Goal: Task Accomplishment & Management: Manage account settings

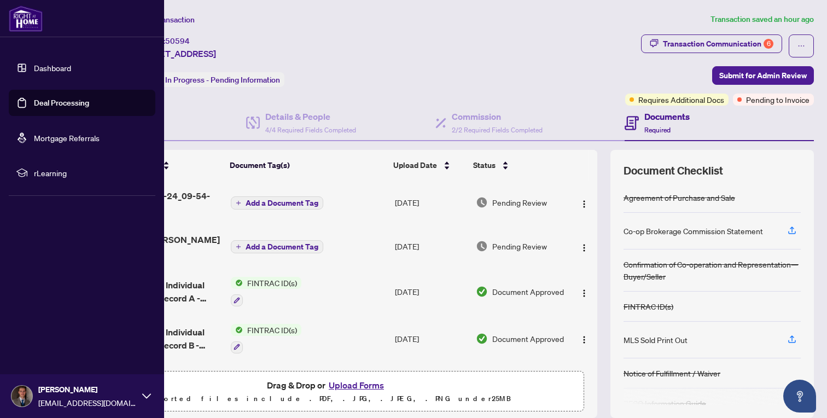
click at [40, 107] on link "Deal Processing" at bounding box center [61, 103] width 55 height 10
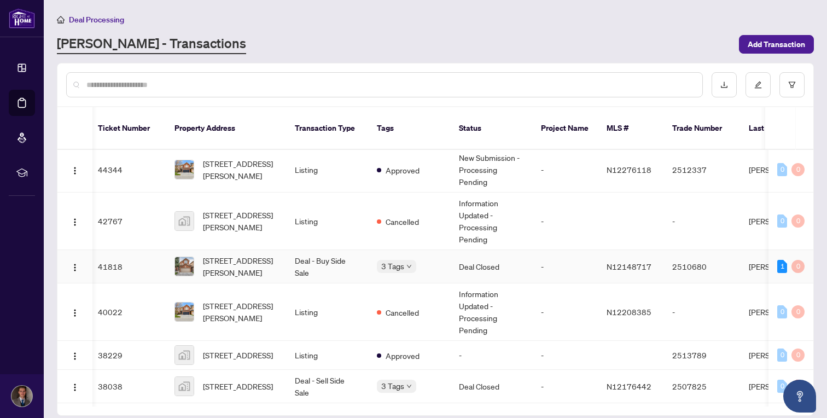
scroll to position [461, 3]
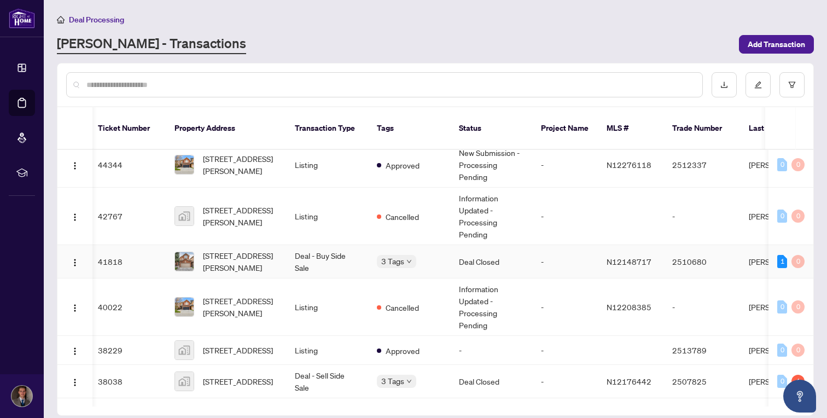
click at [277, 249] on td "[STREET_ADDRESS][PERSON_NAME]" at bounding box center [226, 261] width 120 height 33
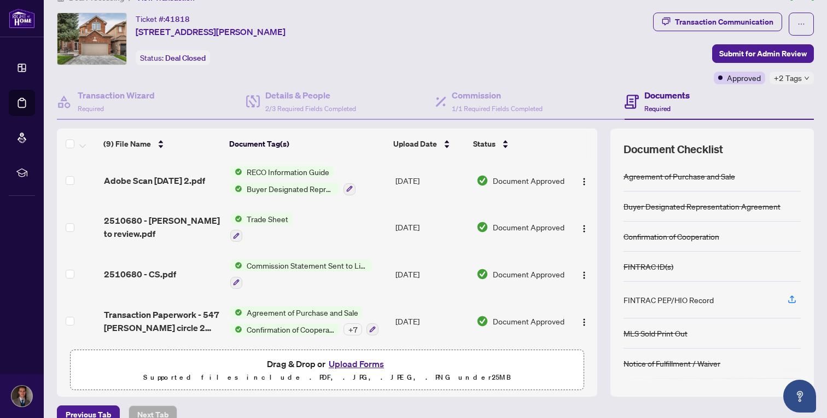
scroll to position [40, 0]
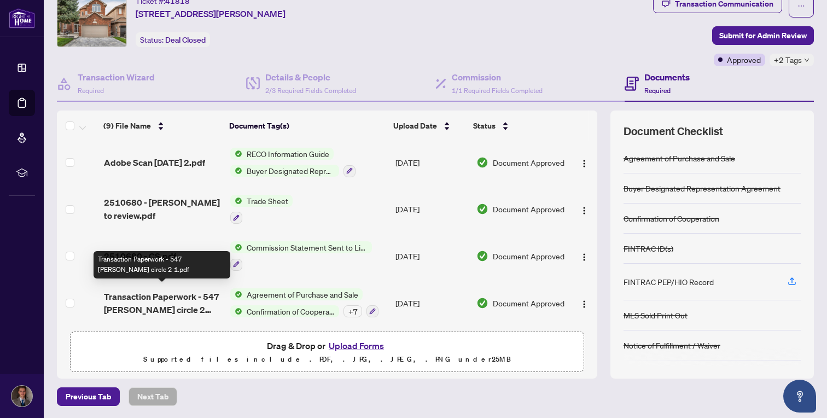
click at [149, 302] on span "Transaction Paperwork - 547 [PERSON_NAME] circle 2 1.pdf" at bounding box center [163, 303] width 118 height 26
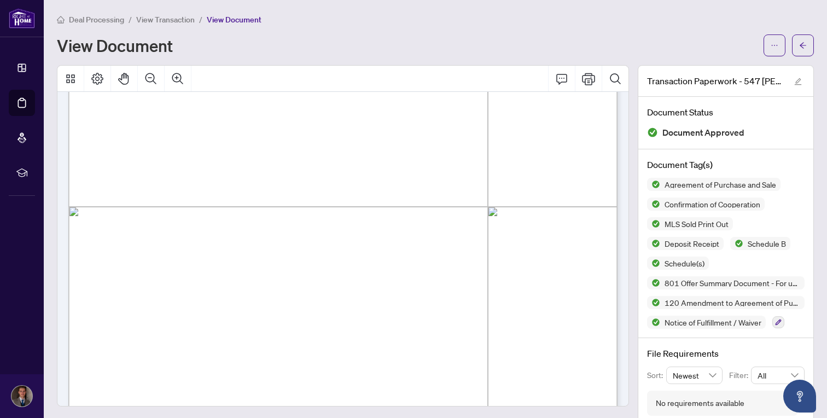
scroll to position [2494, 0]
click at [801, 49] on span "button" at bounding box center [803, 45] width 8 height 17
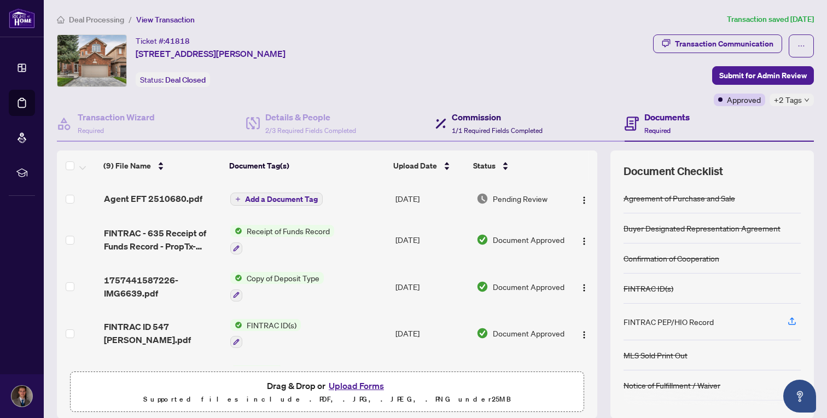
click at [482, 133] on span "1/1 Required Fields Completed" at bounding box center [497, 130] width 91 height 8
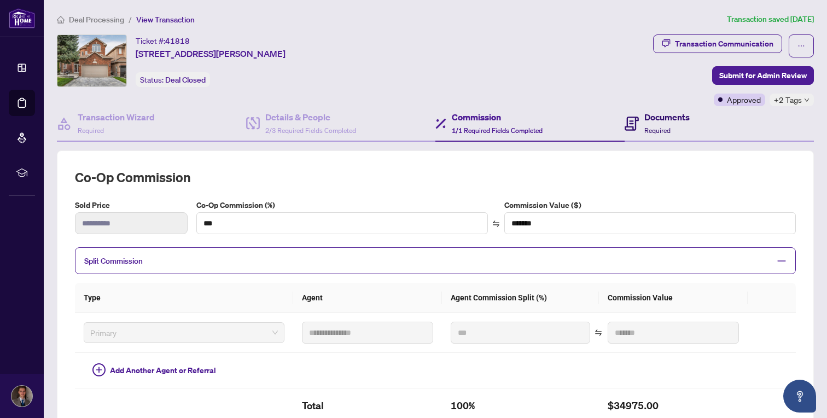
click at [629, 119] on icon at bounding box center [631, 123] width 14 height 14
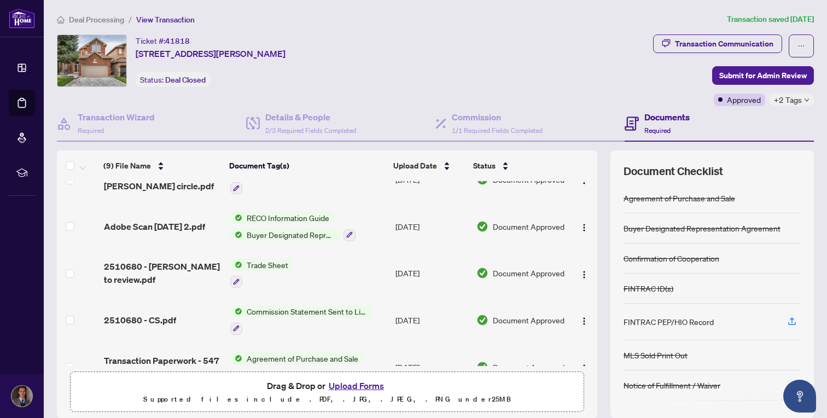
scroll to position [225, 0]
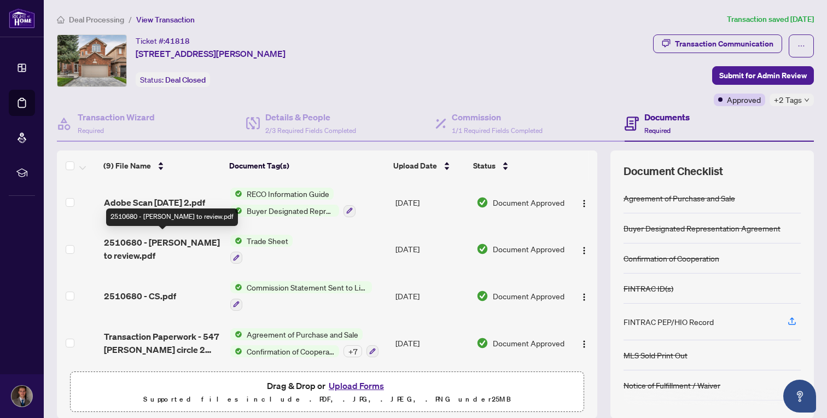
click at [168, 247] on span "2510680 - [PERSON_NAME] to review.pdf" at bounding box center [163, 249] width 118 height 26
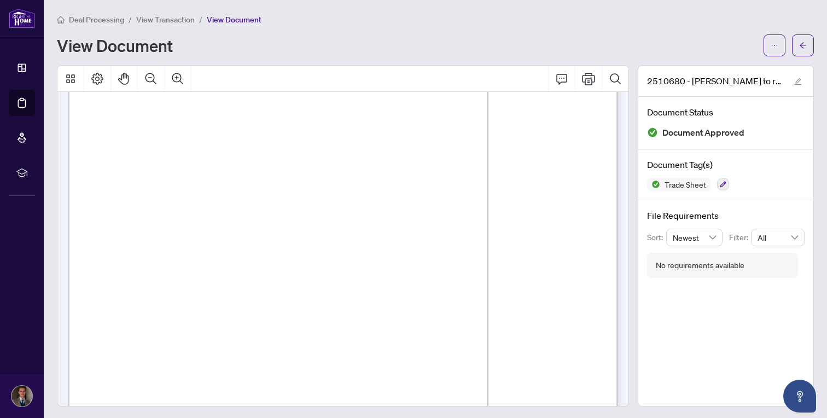
scroll to position [89, 0]
drag, startPoint x: 178, startPoint y: 250, endPoint x: 220, endPoint y: 250, distance: 41.6
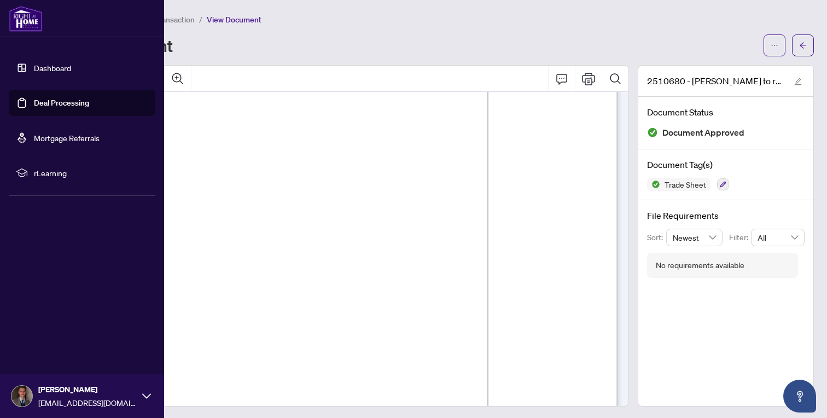
click at [67, 108] on link "Deal Processing" at bounding box center [61, 103] width 55 height 10
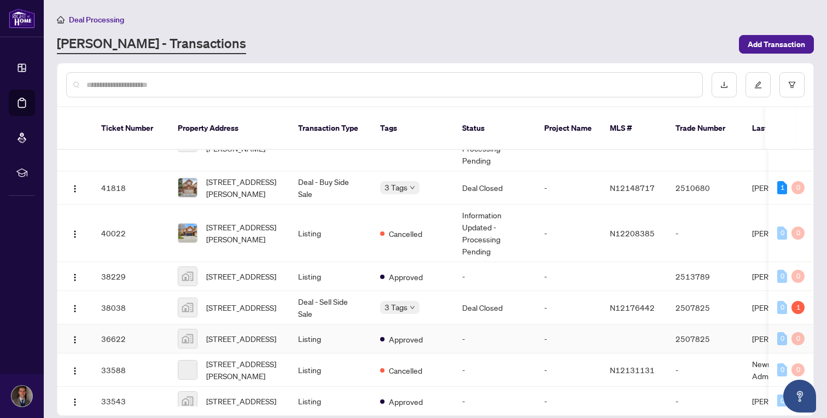
scroll to position [551, 0]
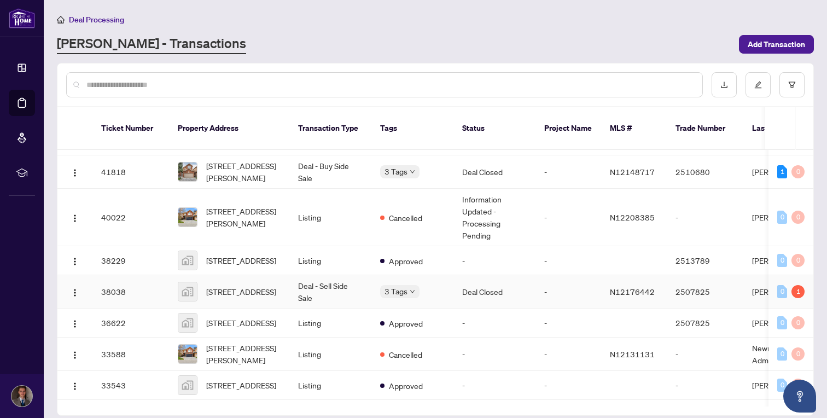
click at [336, 287] on td "Deal - Sell Side Sale" at bounding box center [330, 291] width 82 height 33
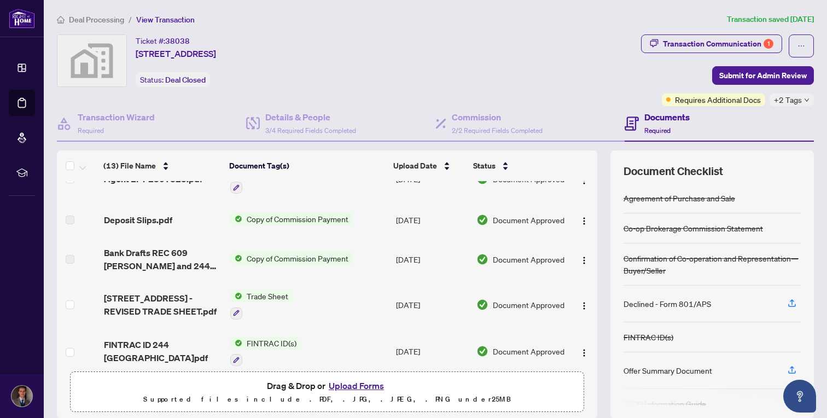
scroll to position [25, 0]
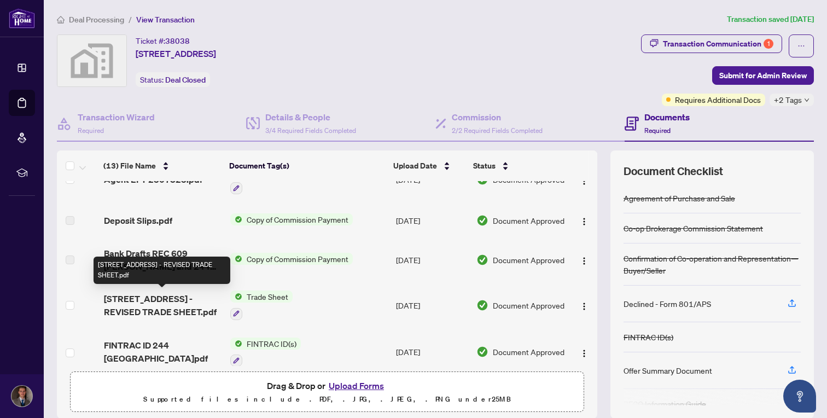
click at [149, 301] on span "[STREET_ADDRESS] - REVISED TRADE SHEET.pdf" at bounding box center [163, 305] width 118 height 26
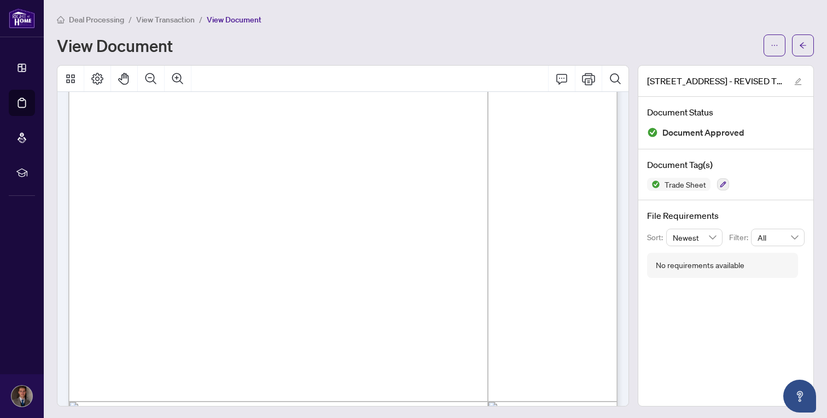
scroll to position [126, 0]
